Goal: Task Accomplishment & Management: Manage account settings

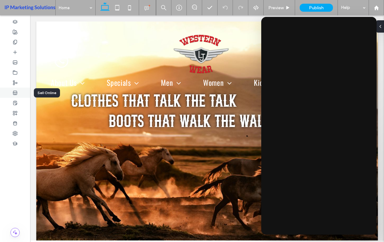
click at [17, 92] on use at bounding box center [15, 93] width 4 height 4
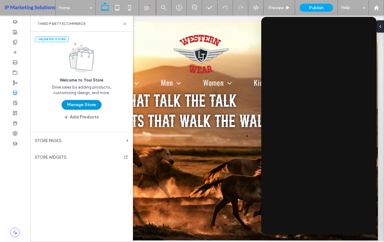
click at [74, 103] on button "Manage Store" at bounding box center [82, 105] width 40 height 10
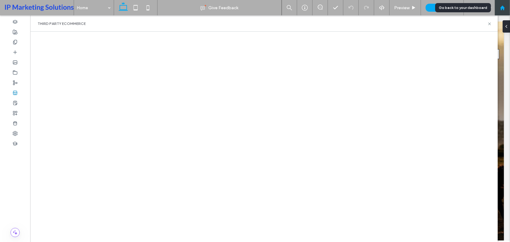
click at [384, 12] on div at bounding box center [501, 7] width 15 height 15
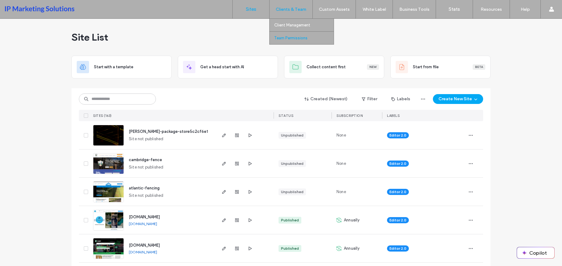
click at [293, 37] on label "Team Permissions" at bounding box center [290, 38] width 33 height 5
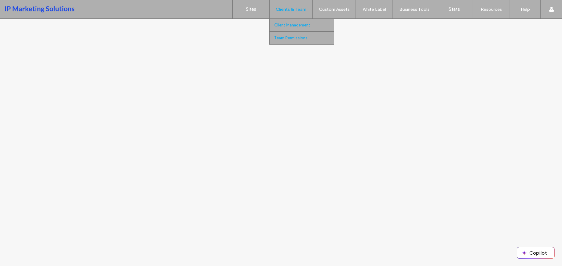
click at [281, 26] on label "Client Management" at bounding box center [292, 25] width 36 height 5
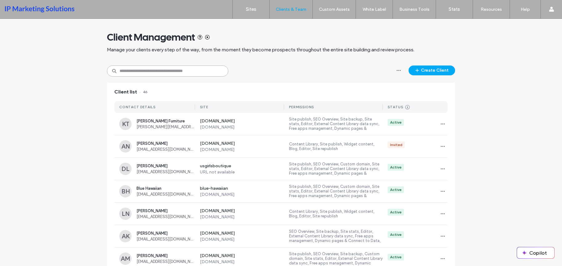
click at [193, 76] on input at bounding box center [167, 71] width 121 height 11
type input "**"
click at [183, 74] on input "**" at bounding box center [167, 71] width 121 height 11
type input "*****"
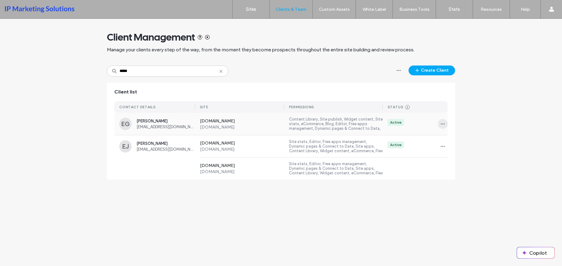
click at [443, 125] on icon "button" at bounding box center [442, 124] width 5 height 5
click at [452, 148] on div "Manage Access" at bounding box center [465, 152] width 55 height 12
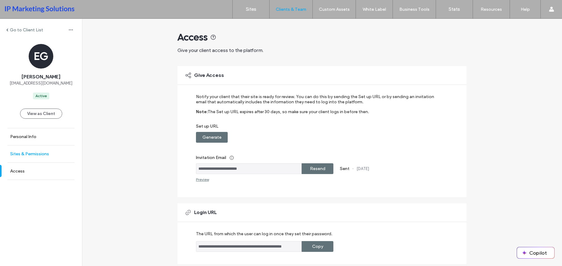
click at [28, 155] on label "Sites & Permissions" at bounding box center [29, 153] width 39 height 5
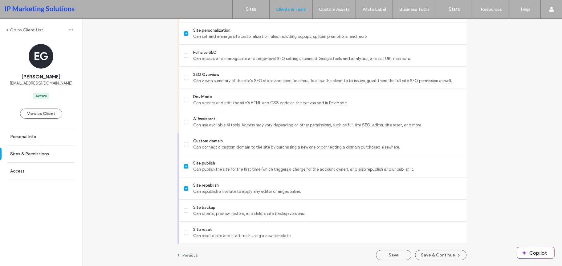
scroll to position [527, 0]
click at [446, 254] on button "Save & Continue" at bounding box center [440, 255] width 51 height 10
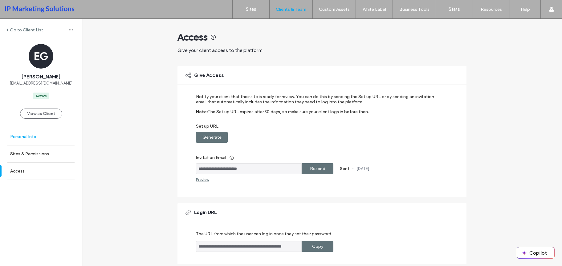
click at [47, 139] on link "Personal Info" at bounding box center [41, 136] width 82 height 17
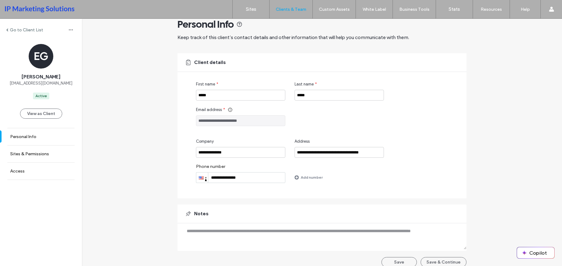
scroll to position [20, 0]
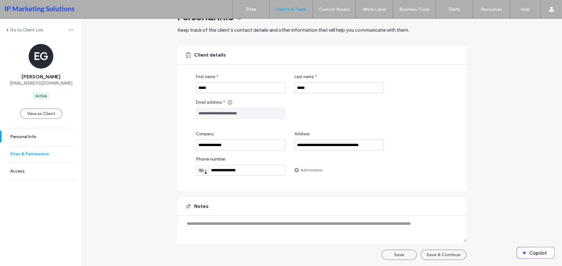
click at [40, 157] on link "Sites & Permissions" at bounding box center [41, 154] width 82 height 17
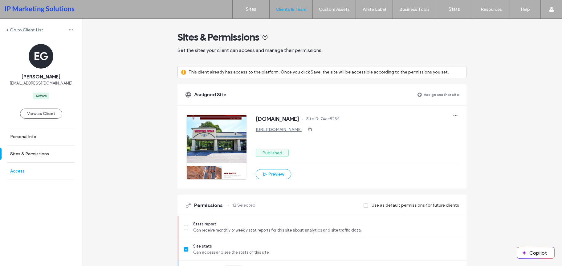
click at [31, 173] on link "Access" at bounding box center [41, 171] width 82 height 17
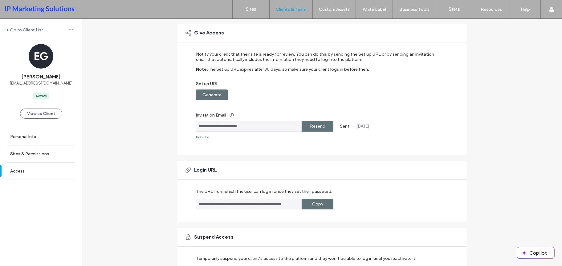
scroll to position [86, 0]
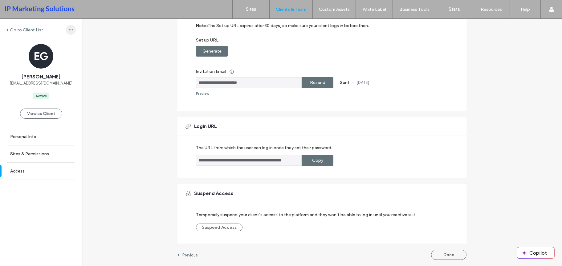
click at [69, 30] on use "button" at bounding box center [71, 30] width 4 height 1
click at [93, 88] on div "**********" at bounding box center [322, 100] width 480 height 334
click at [35, 29] on label "Go to Client List" at bounding box center [26, 29] width 33 height 5
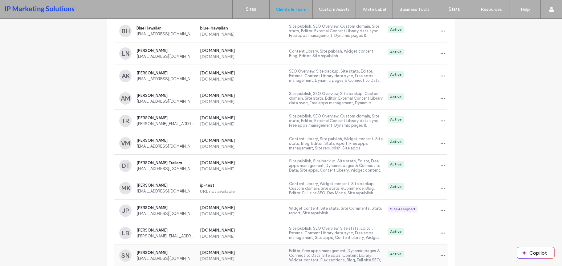
scroll to position [268, 0]
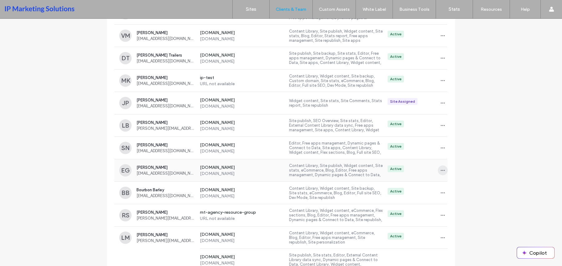
click at [440, 170] on icon "button" at bounding box center [442, 170] width 5 height 5
click at [450, 187] on span "Sites & Permissions" at bounding box center [465, 187] width 35 height 6
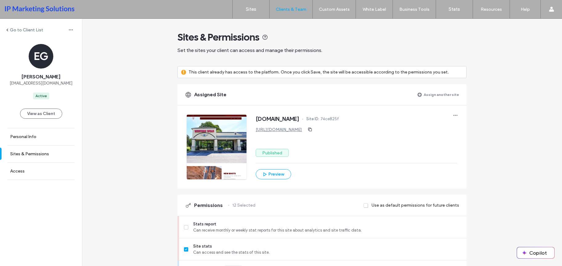
click at [423, 92] on label "Assign another site" at bounding box center [440, 94] width 35 height 11
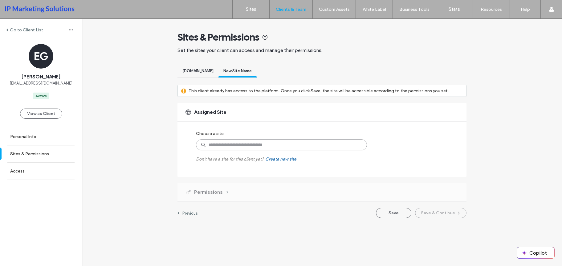
click at [257, 139] on input at bounding box center [281, 144] width 171 height 11
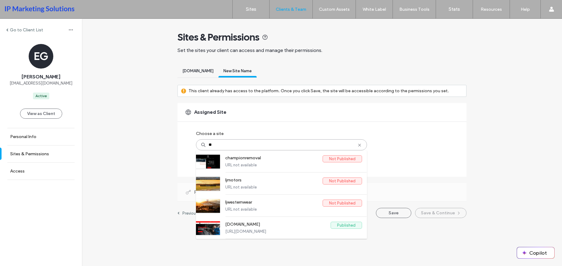
type input "***"
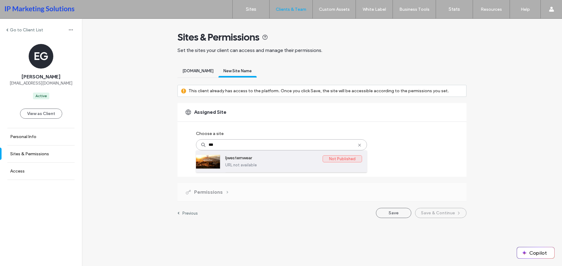
click at [234, 171] on div "ljwesternwear Not Published URL not available" at bounding box center [293, 162] width 137 height 22
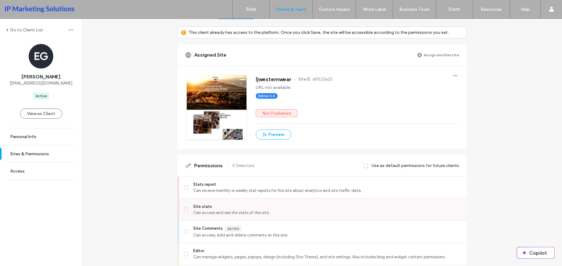
scroll to position [92, 0]
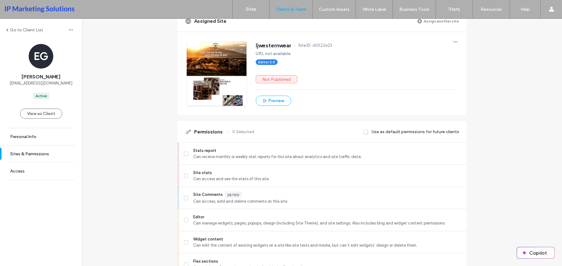
click at [364, 132] on span at bounding box center [365, 132] width 5 height 6
click at [188, 155] on label "Stats report Can receive monthly or weekly stat reports for this site about ana…" at bounding box center [322, 154] width 277 height 12
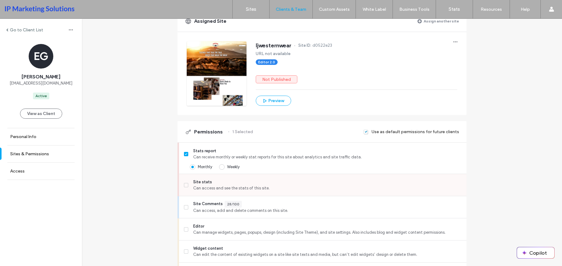
click at [187, 187] on label "Site stats Can access and see the stats of this site." at bounding box center [322, 185] width 277 height 12
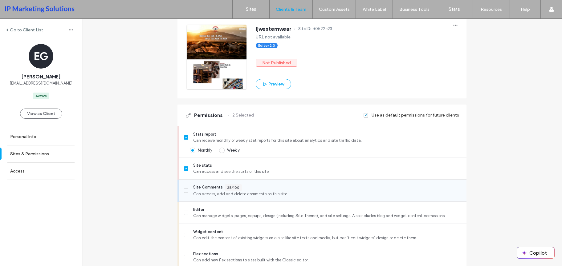
scroll to position [123, 0]
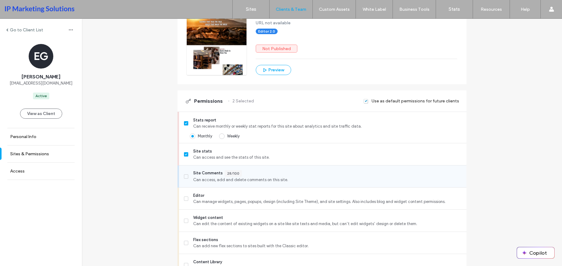
click at [186, 182] on label "Site Comments 28/100 Can access, add and delete comments on this site." at bounding box center [322, 176] width 277 height 13
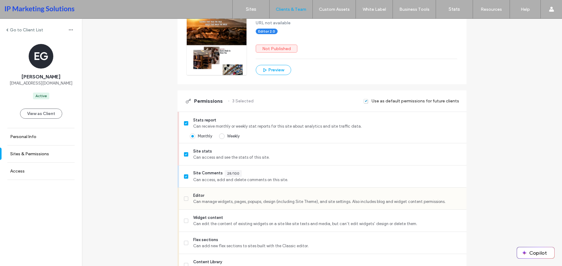
click at [187, 200] on label "Editor Can manage widgets, pages, popups, design (including Site Theme), and si…" at bounding box center [322, 199] width 277 height 12
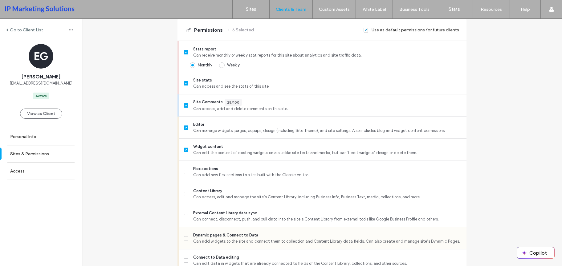
scroll to position [216, 0]
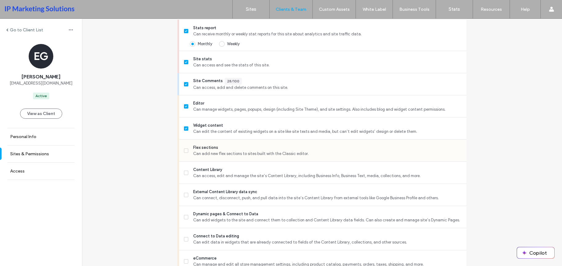
click at [185, 153] on span at bounding box center [186, 151] width 4 height 4
click at [190, 178] on label "Content Library Can access, edit and manage the site’s Content Library, includi…" at bounding box center [322, 173] width 277 height 12
click at [187, 189] on label "External Content Library data sync Can connect, disconnect, push, and pull data…" at bounding box center [322, 195] width 277 height 12
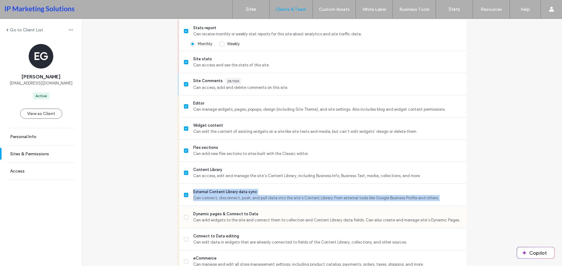
drag, startPoint x: 182, startPoint y: 208, endPoint x: 182, endPoint y: 222, distance: 13.2
click at [184, 222] on label "Dynamic pages & Connect to Data Can add widgets to the site and connect them to…" at bounding box center [322, 217] width 277 height 12
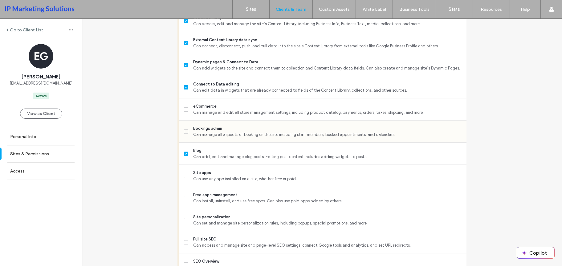
scroll to position [369, 0]
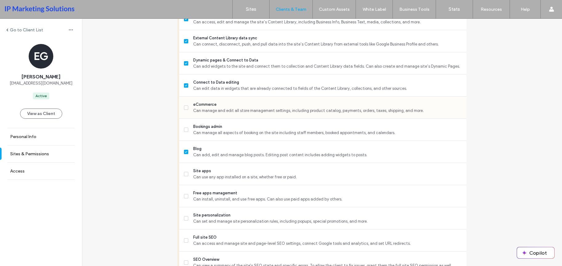
click at [184, 108] on span at bounding box center [186, 108] width 4 height 4
click at [185, 131] on icon at bounding box center [186, 130] width 2 height 2
click at [181, 170] on div "Site apps Can use any app installed on a site, whether free or paid." at bounding box center [322, 174] width 287 height 22
click at [184, 172] on span at bounding box center [186, 174] width 4 height 4
click at [188, 202] on label "Free apps management Can install, uninstall, and use free apps. Can also use pa…" at bounding box center [322, 196] width 277 height 12
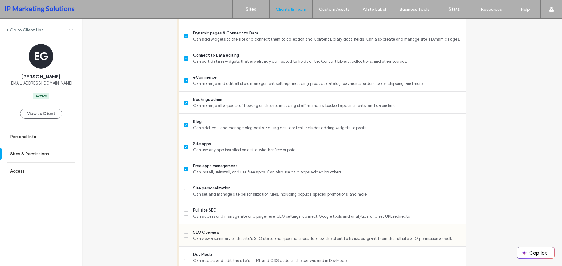
scroll to position [431, 0]
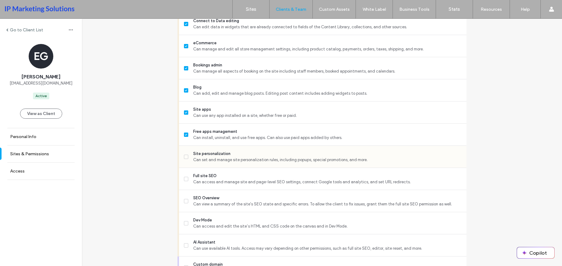
click at [186, 159] on label "Site personalization Can set and manage site personalization rules, including p…" at bounding box center [322, 157] width 277 height 12
click at [185, 180] on icon at bounding box center [186, 179] width 2 height 2
click at [184, 202] on span at bounding box center [186, 201] width 4 height 4
click at [185, 223] on icon at bounding box center [186, 224] width 2 height 2
click at [188, 240] on label "AI Assistant Can use available AI tools. Access may vary depending on other per…" at bounding box center [322, 246] width 277 height 12
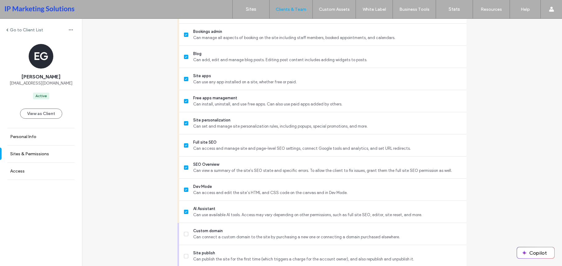
scroll to position [523, 0]
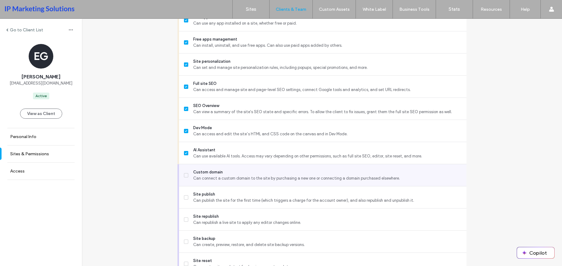
click at [184, 178] on label "Custom domain Can connect a custom domain to the site by purchasing a new one o…" at bounding box center [322, 175] width 277 height 12
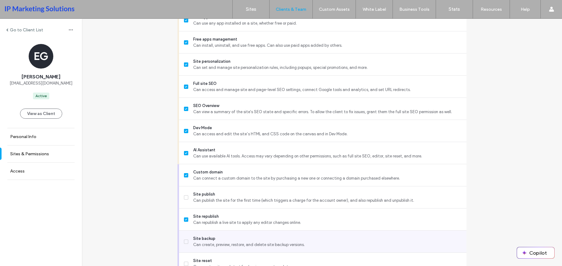
scroll to position [555, 0]
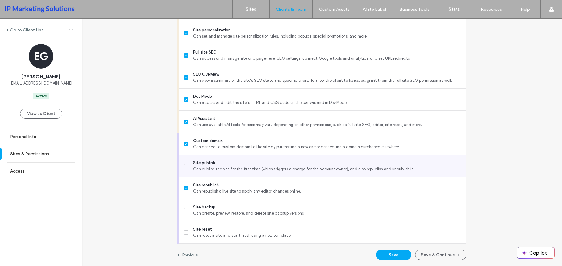
click at [186, 172] on label "Site publish Can publish the site for the first time (which triggers a charge f…" at bounding box center [322, 166] width 277 height 12
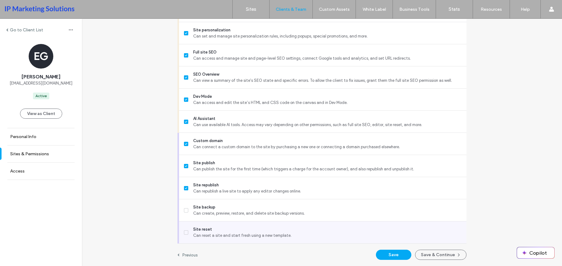
click at [188, 227] on label "Site reset Can reset a site and start fresh using a new template." at bounding box center [322, 233] width 277 height 12
drag, startPoint x: 182, startPoint y: 230, endPoint x: 210, endPoint y: 243, distance: 31.1
click at [184, 230] on label "Site reset Can reset a site and start fresh using a new template." at bounding box center [322, 233] width 277 height 12
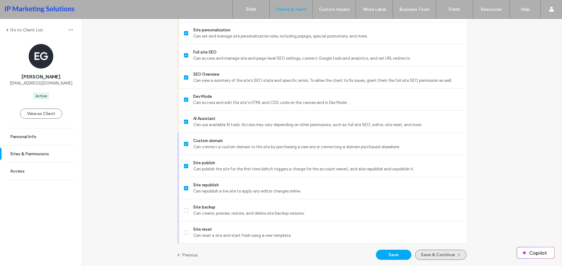
click at [433, 252] on button "Save & Continue" at bounding box center [440, 255] width 51 height 10
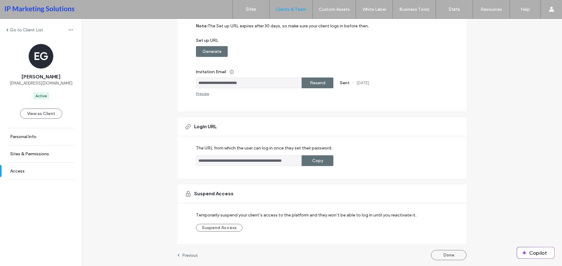
scroll to position [86, 0]
click at [444, 259] on button "Done" at bounding box center [448, 255] width 35 height 10
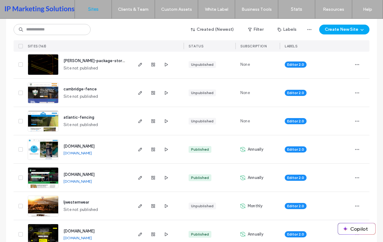
scroll to position [62, 0]
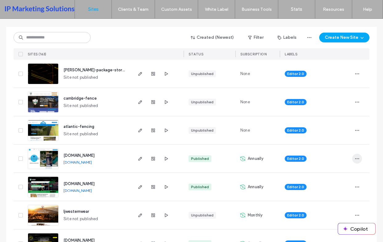
click at [356, 156] on span "button" at bounding box center [357, 159] width 10 height 10
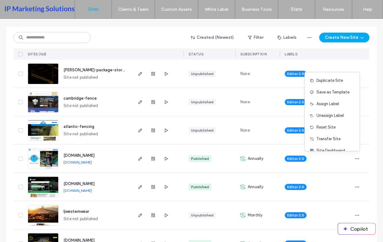
click at [325, 163] on div "Editor 2.0" at bounding box center [315, 159] width 61 height 14
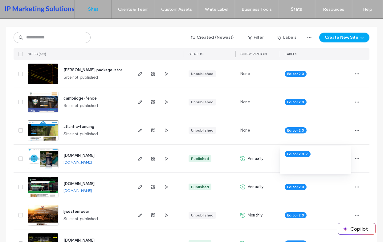
click at [324, 169] on div "Editor 2.0" at bounding box center [315, 160] width 71 height 28
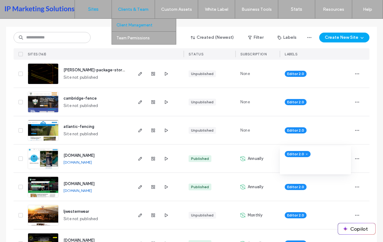
click at [135, 25] on label "Client Management" at bounding box center [134, 25] width 36 height 5
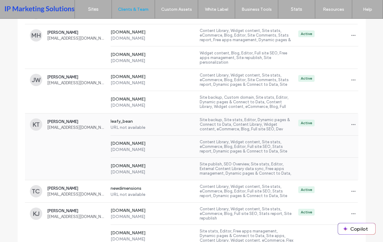
scroll to position [1079, 0]
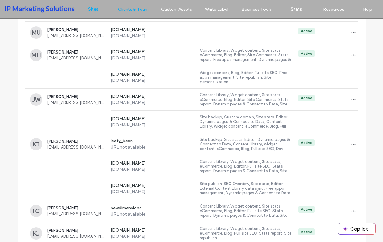
click at [97, 10] on label "Sites" at bounding box center [93, 9] width 10 height 6
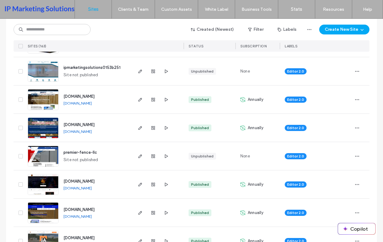
scroll to position [585, 0]
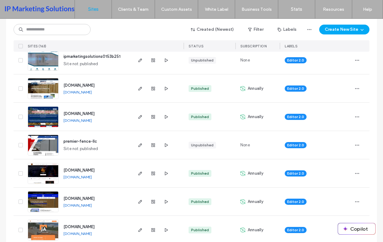
click at [40, 116] on img at bounding box center [43, 128] width 30 height 42
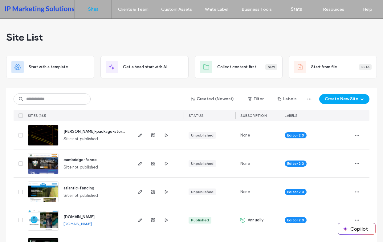
click at [140, 93] on div "Created (Newest) Filter Labels Create New Site" at bounding box center [192, 99] width 356 height 12
click at [111, 42] on div "Site List" at bounding box center [191, 37] width 370 height 37
click at [67, 96] on input at bounding box center [52, 99] width 77 height 11
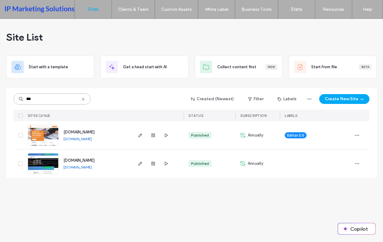
type input "***"
click at [92, 140] on link "[DOMAIN_NAME]" at bounding box center [77, 139] width 28 height 5
